Goal: Task Accomplishment & Management: Manage account settings

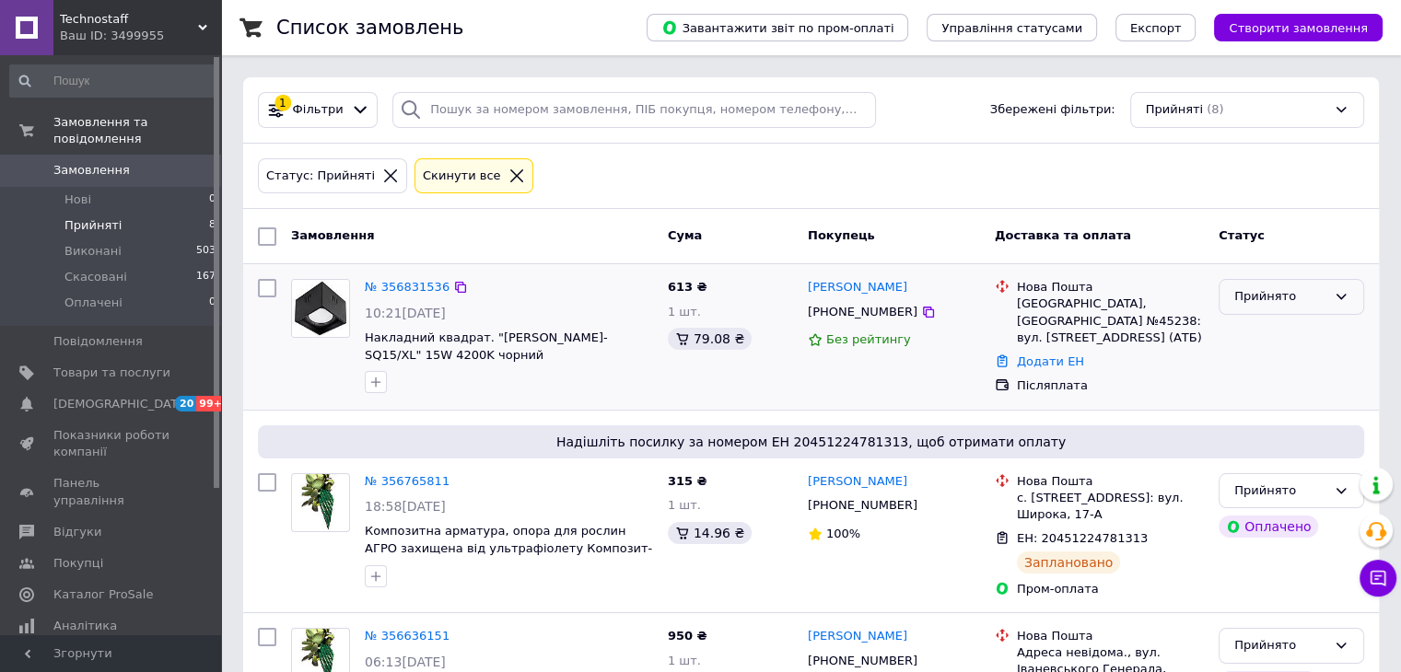
click at [1326, 292] on div "Прийнято" at bounding box center [1292, 297] width 146 height 36
click at [1248, 365] on li "Скасовано" at bounding box center [1291, 369] width 144 height 34
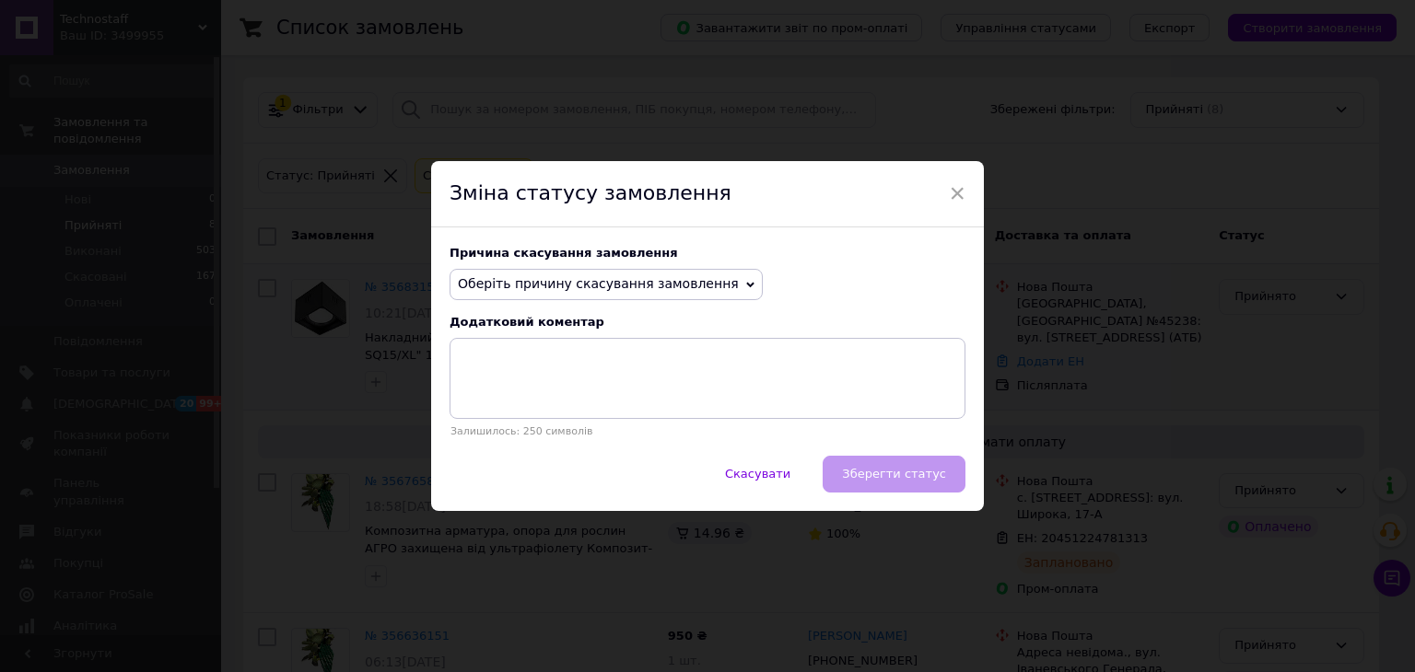
click at [635, 285] on span "Оберіть причину скасування замовлення" at bounding box center [598, 283] width 281 height 15
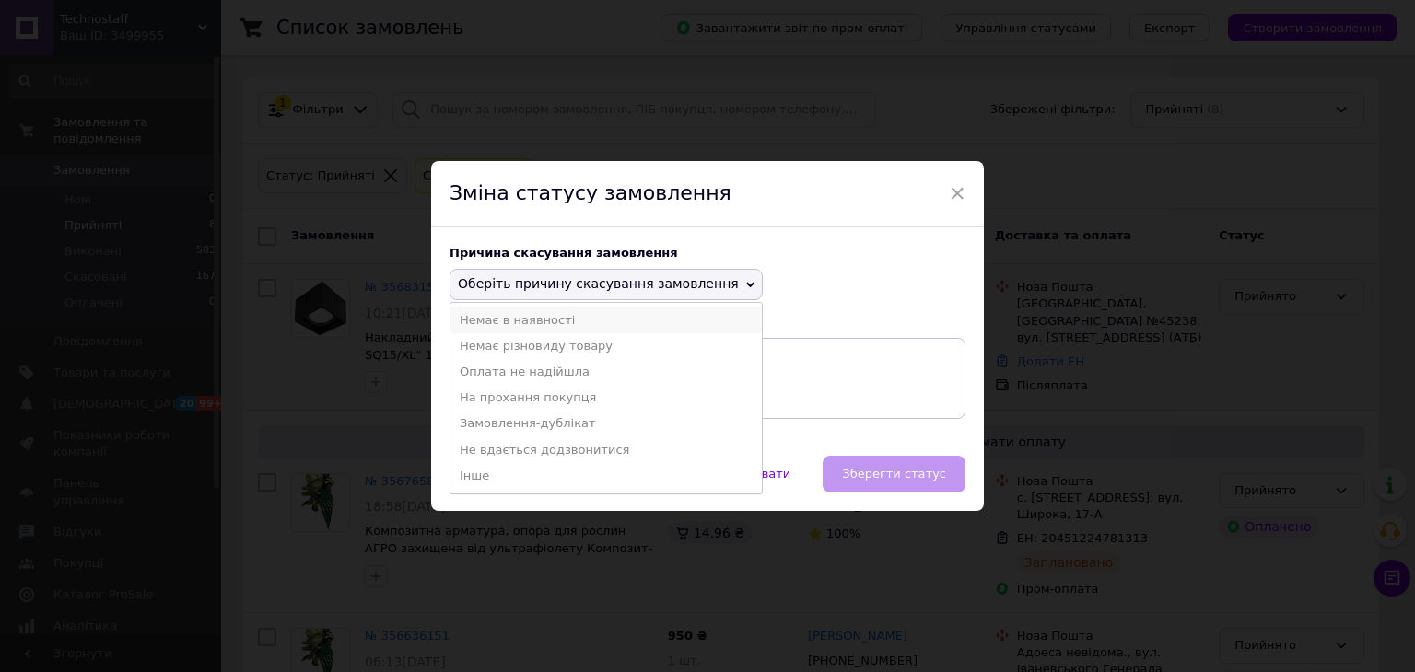
click at [519, 323] on li "Немає в наявності" at bounding box center [605, 321] width 311 height 26
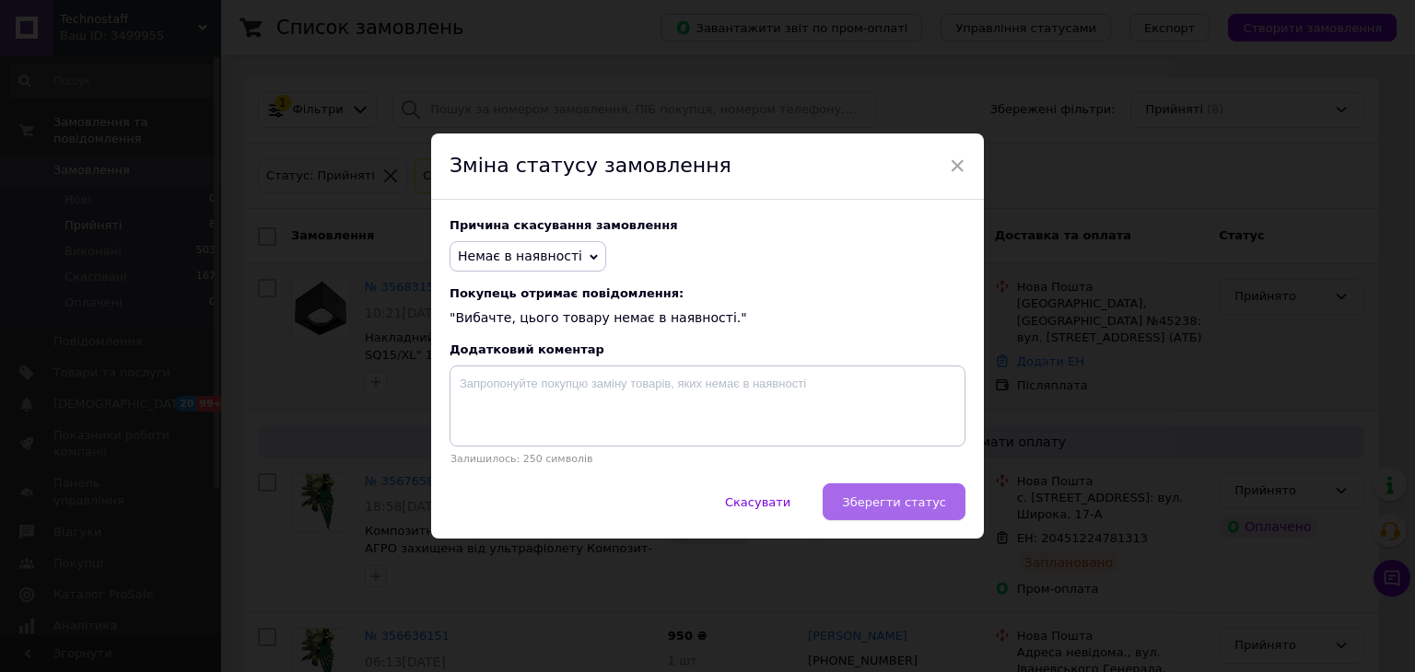
click at [881, 503] on span "Зберегти статус" at bounding box center [894, 503] width 104 height 14
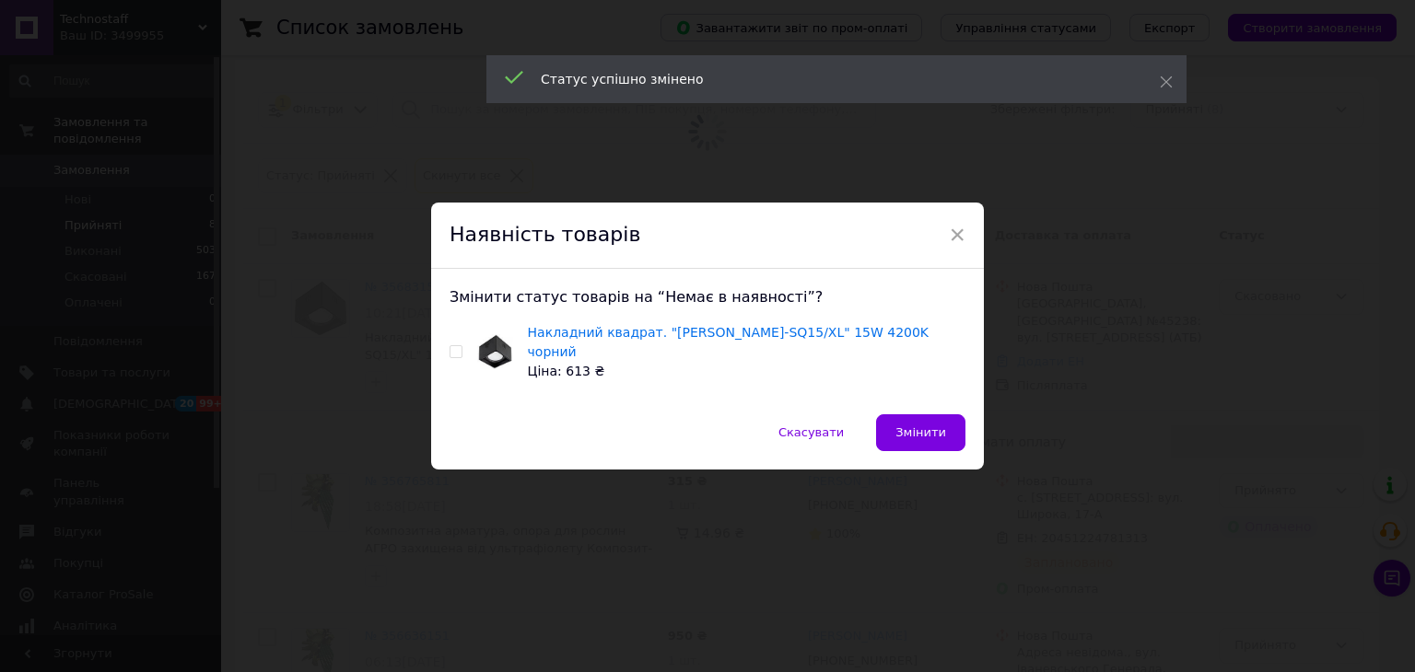
click at [452, 347] on input "checkbox" at bounding box center [455, 352] width 12 height 12
checkbox input "true"
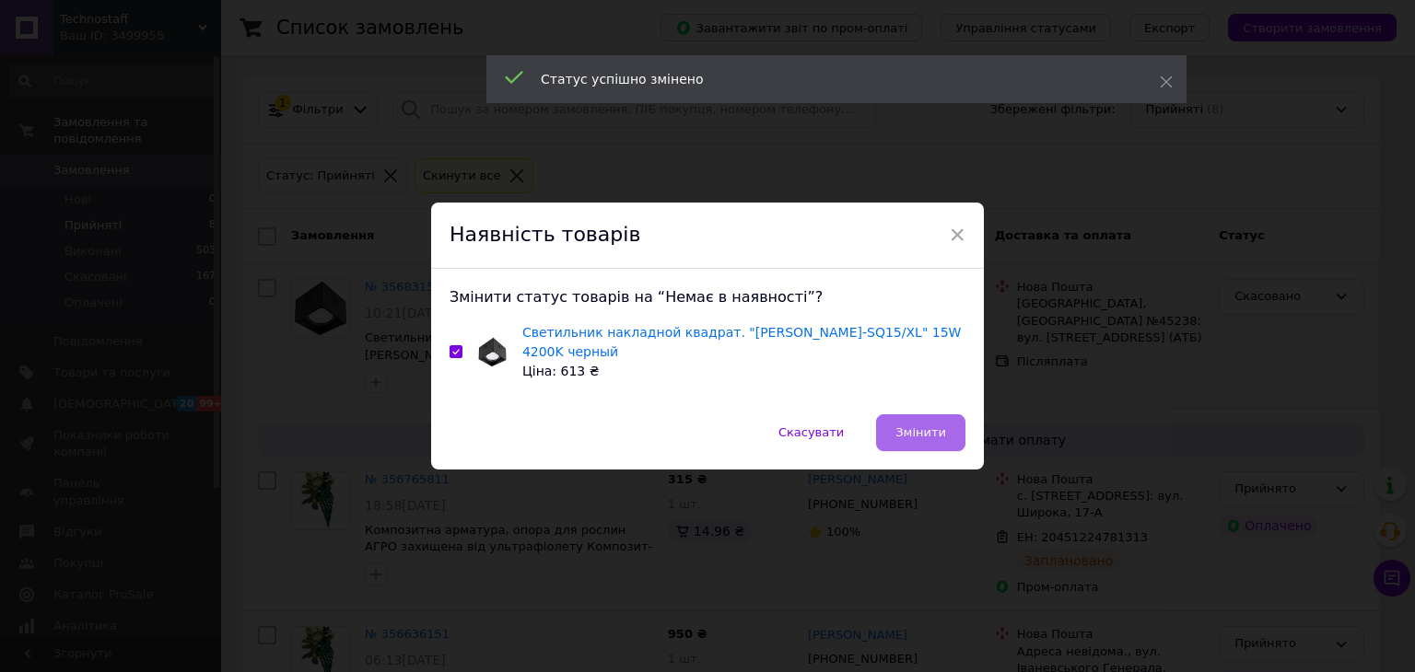
click at [942, 414] on button "Змінити" at bounding box center [920, 432] width 89 height 37
